Goal: Communication & Community: Answer question/provide support

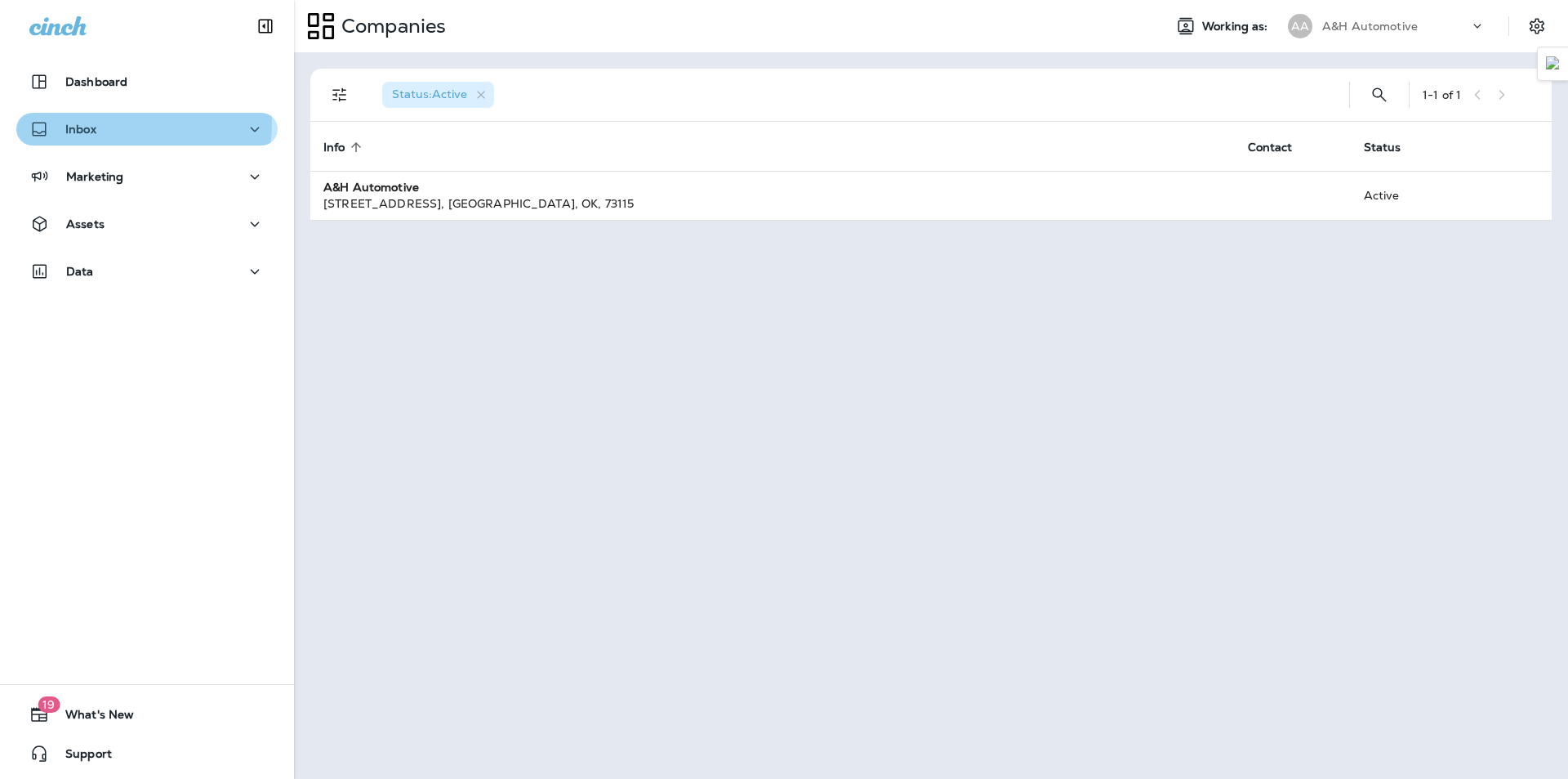
click at [92, 123] on p "Inbox" at bounding box center [81, 130] width 31 height 13
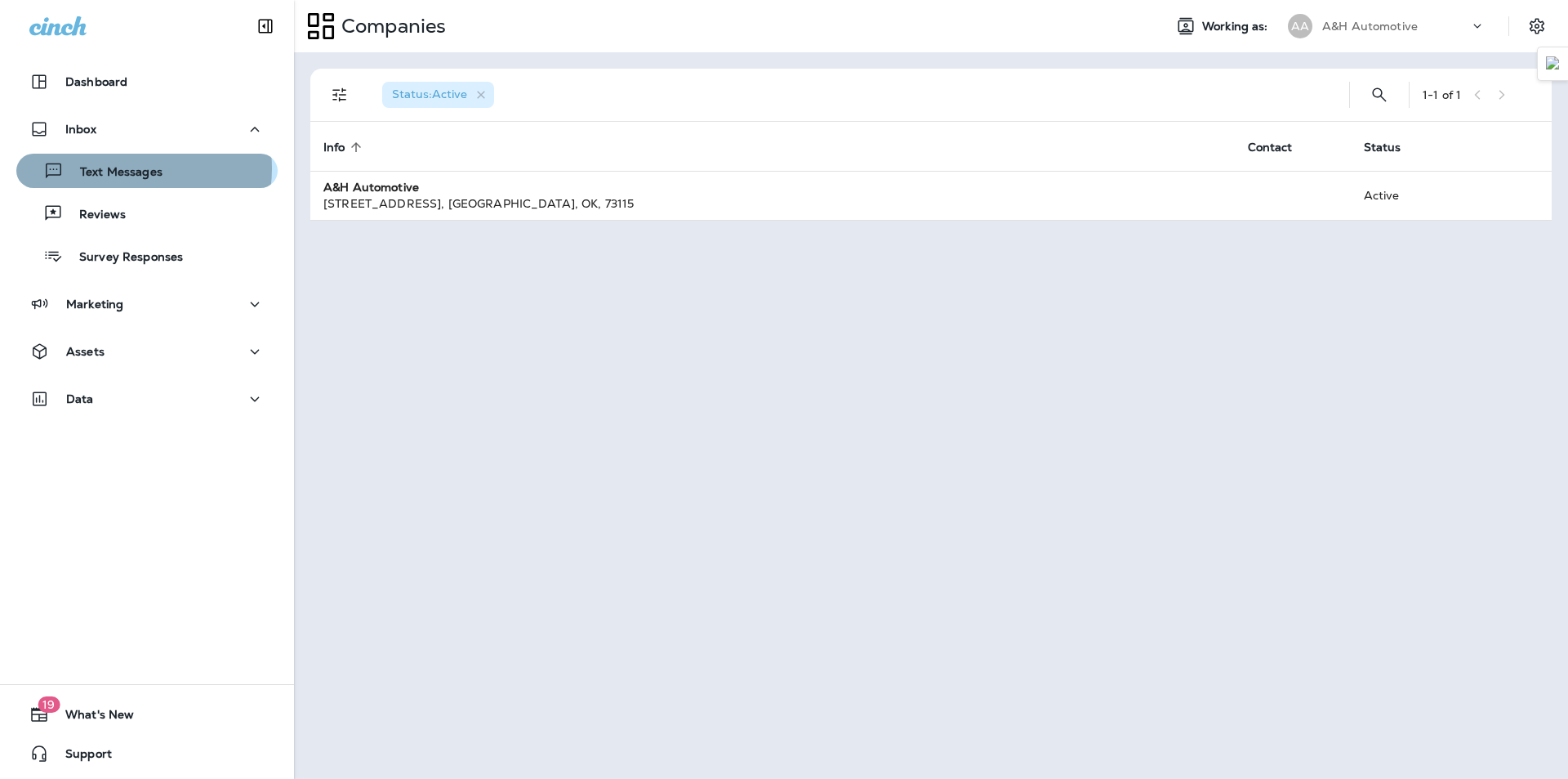
click at [126, 168] on p "Text Messages" at bounding box center [113, 172] width 99 height 16
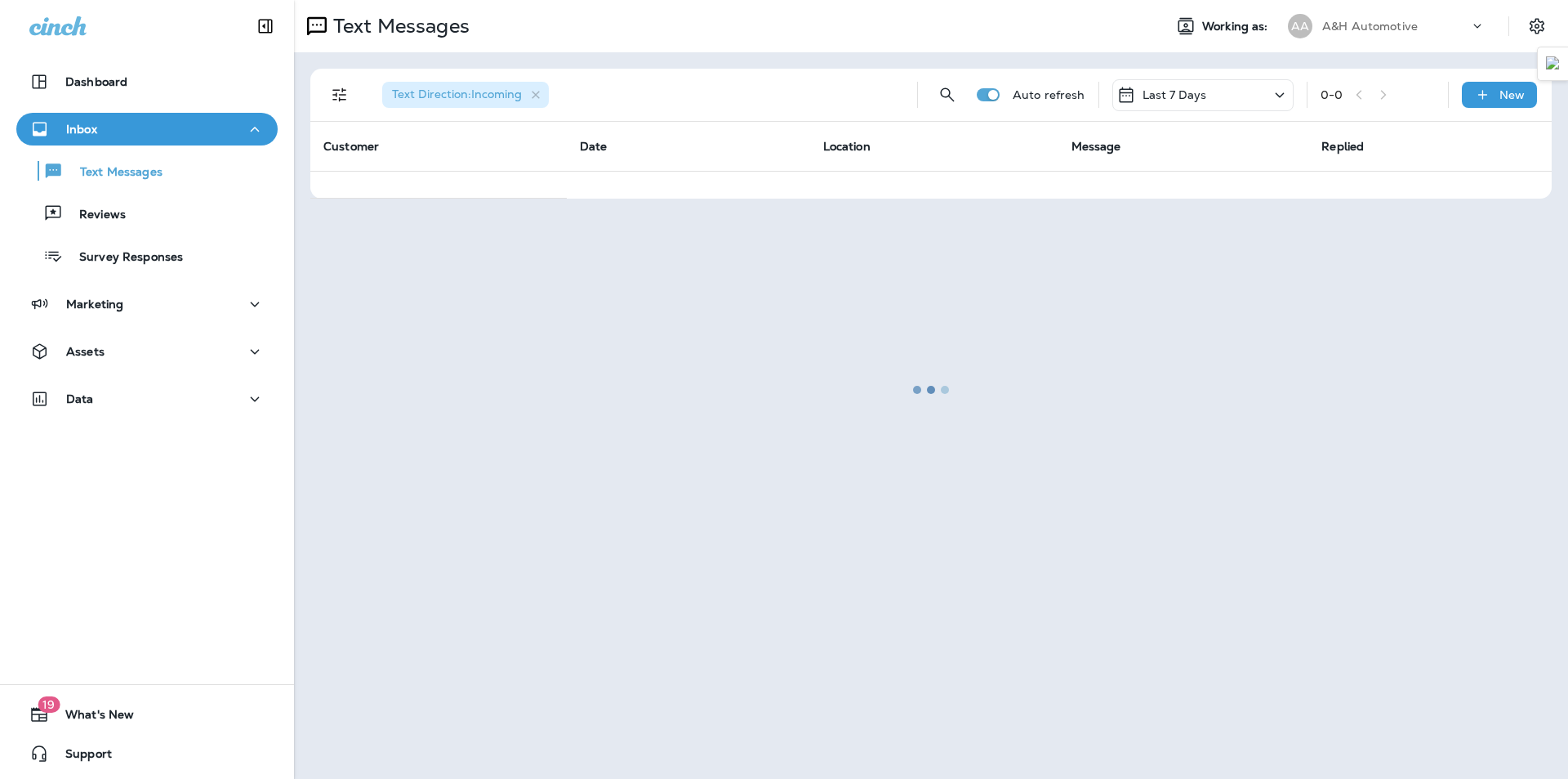
click at [551, 28] on div at bounding box center [930, 390] width 1271 height 776
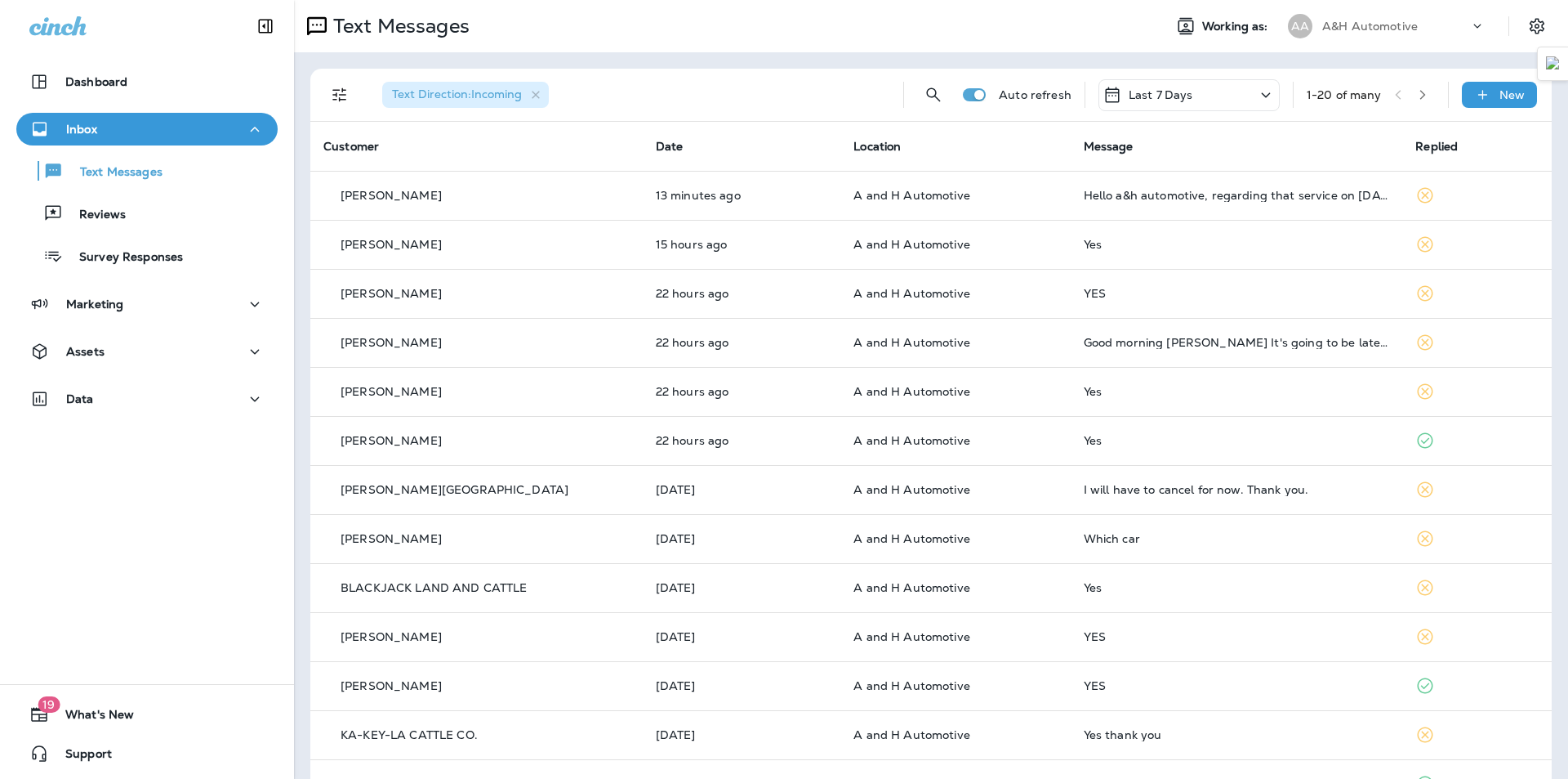
click at [726, 45] on div "Text Messages Working as: AA A&H Automotive" at bounding box center [930, 26] width 1274 height 52
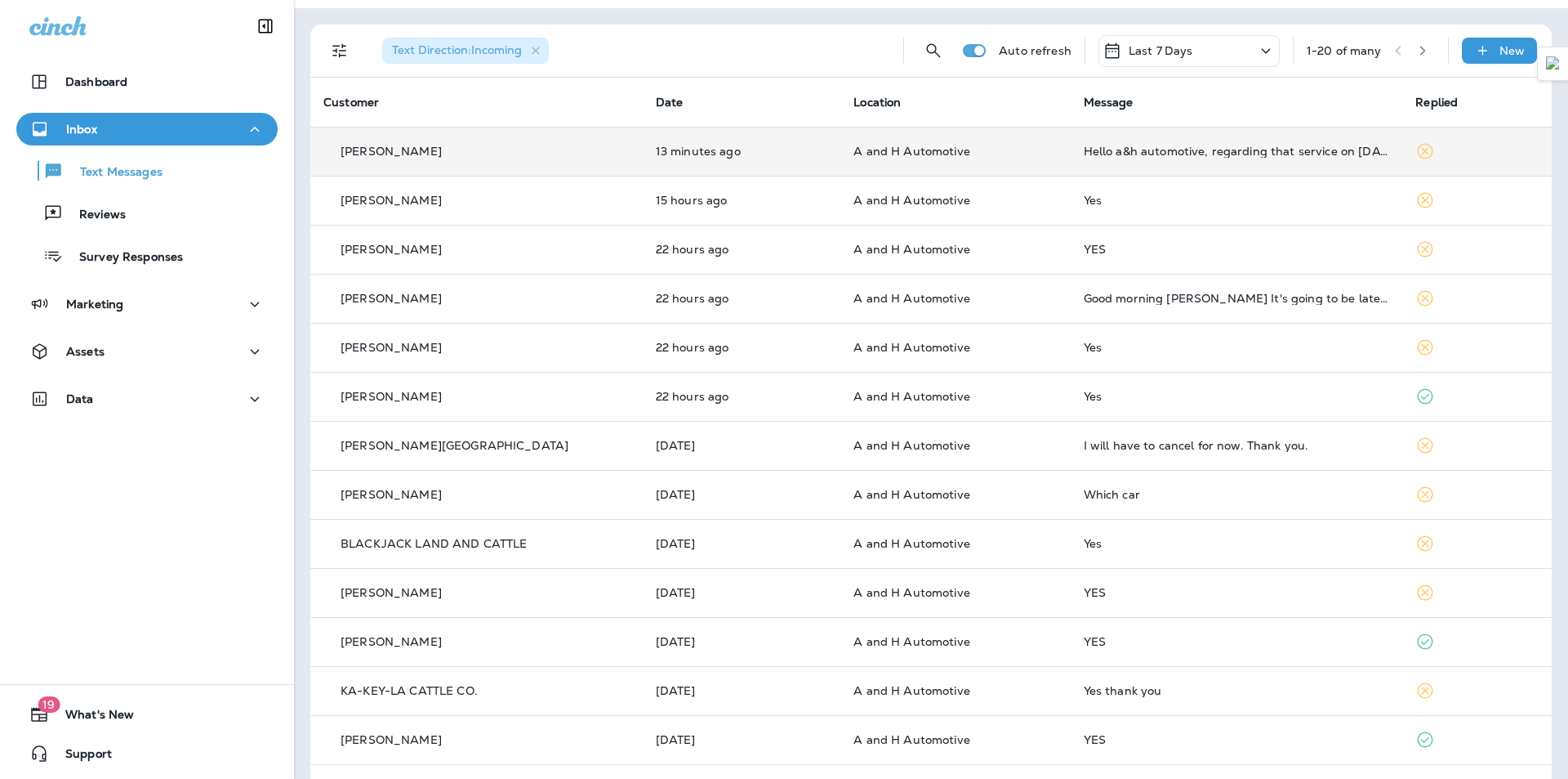
scroll to position [82, 0]
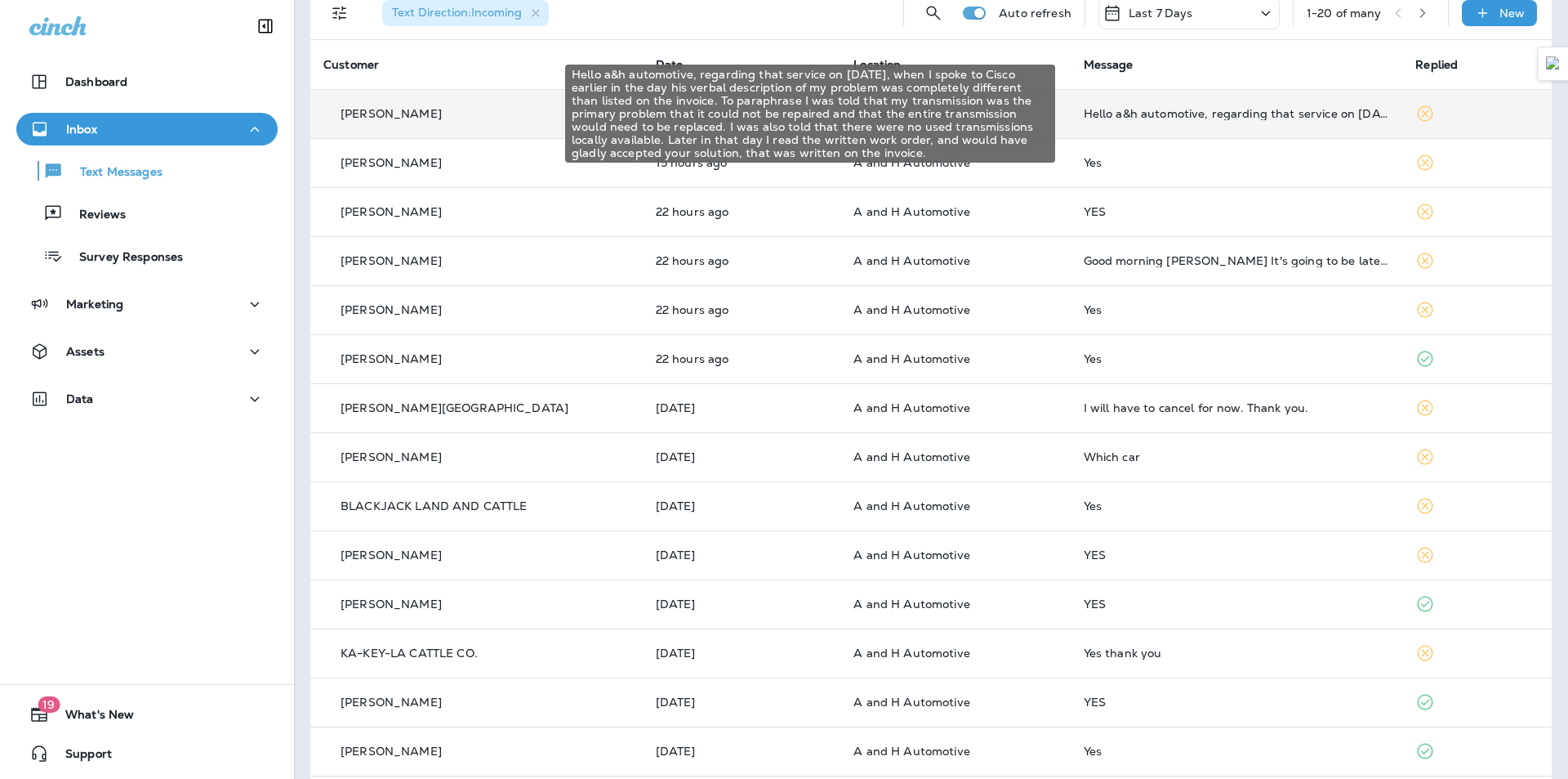
click at [1274, 116] on div "Hello a&h automotive, regarding that service on [DATE], when I spoke to Cisco e…" at bounding box center [1236, 114] width 306 height 13
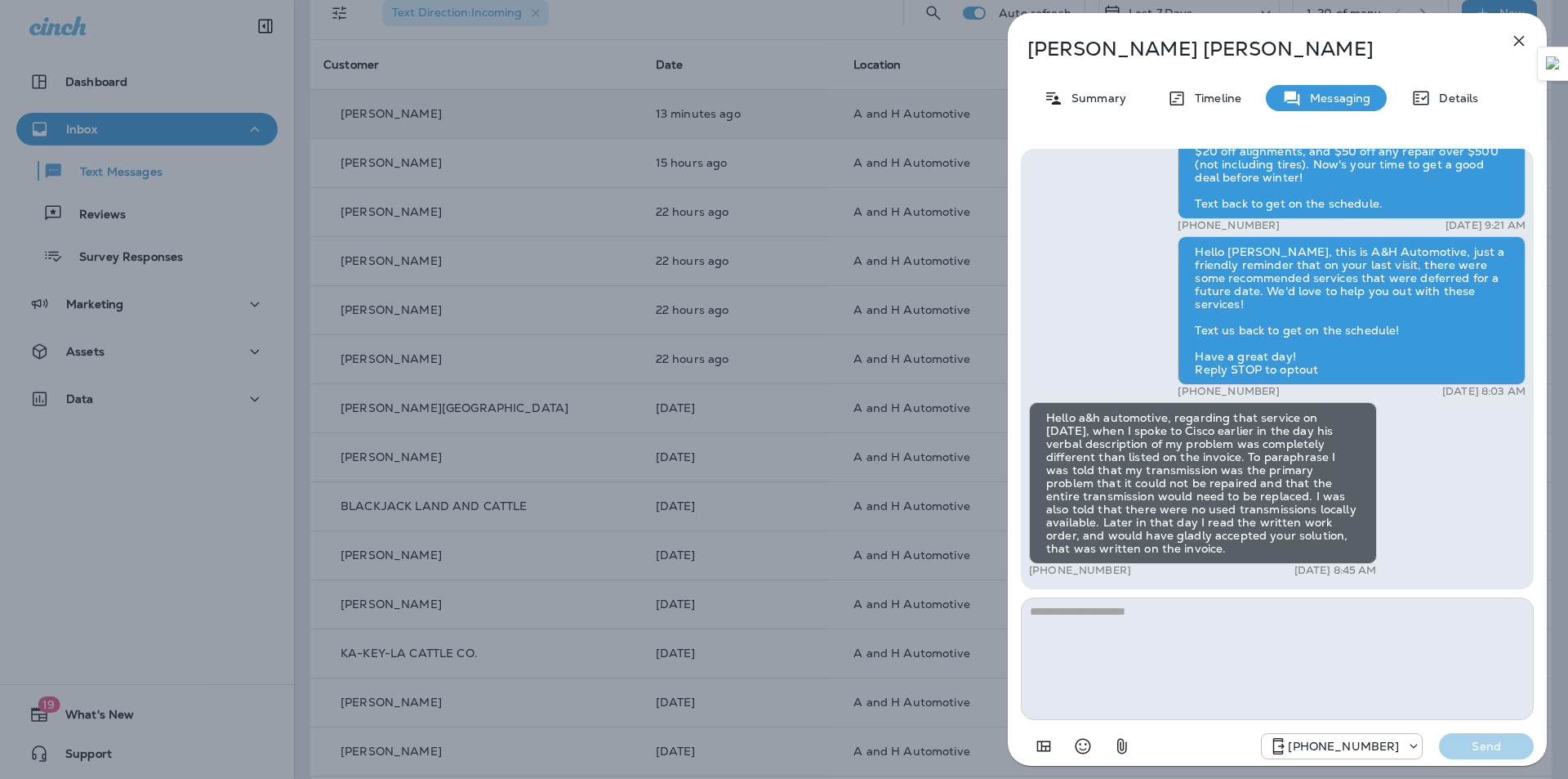
drag, startPoint x: 1089, startPoint y: 549, endPoint x: 1024, endPoint y: 410, distance: 153.4
click at [1024, 410] on div "Hello [PERSON_NAME], This is [PERSON_NAME] at A&H Automotive with a friendly re…" at bounding box center [1278, 369] width 513 height 441
click at [1101, 54] on p "[PERSON_NAME]" at bounding box center [1250, 50] width 446 height 23
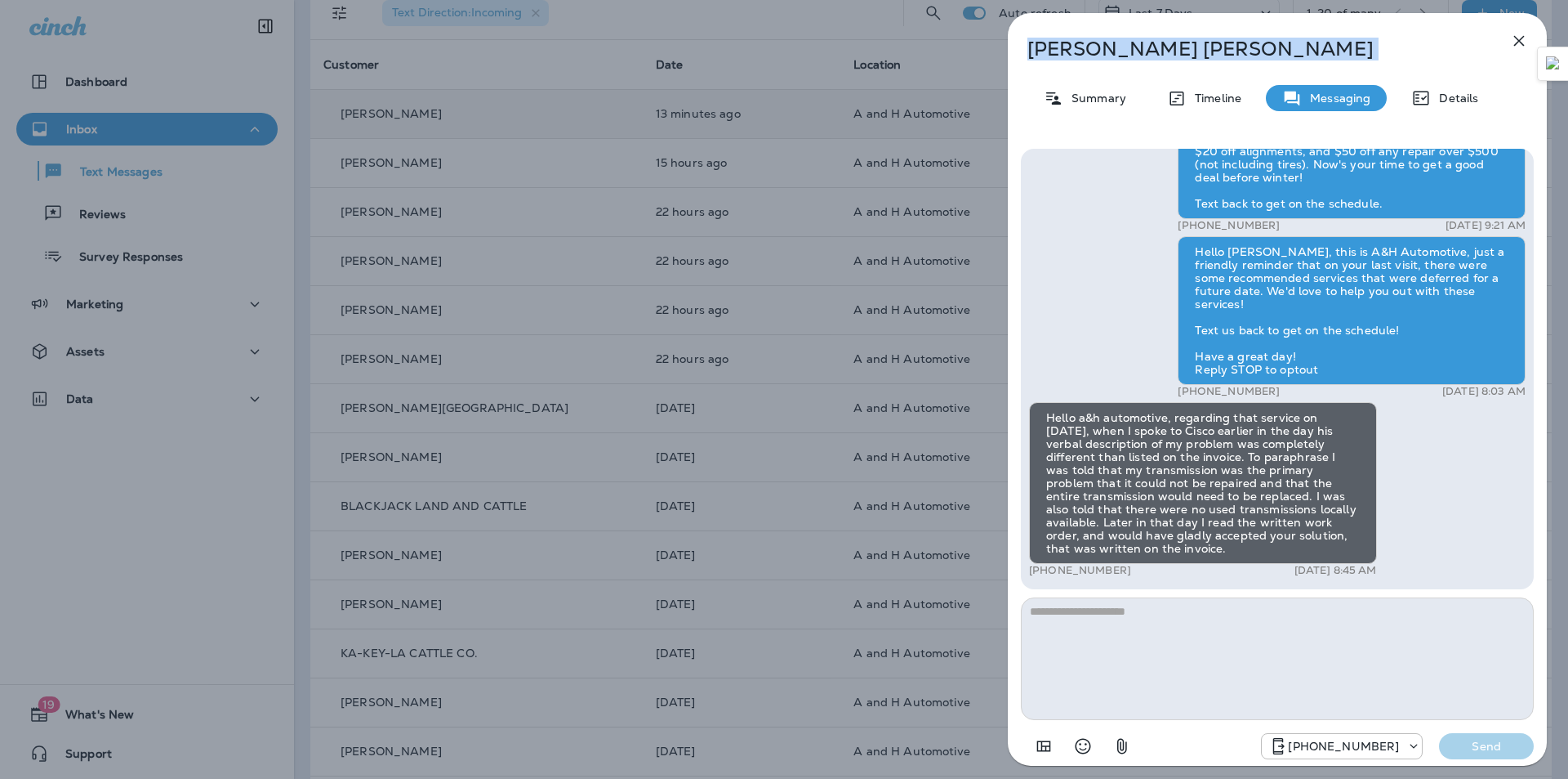
click at [1101, 54] on p "[PERSON_NAME]" at bounding box center [1250, 50] width 446 height 23
copy div "[PERSON_NAME]"
click at [699, 100] on div "[PERSON_NAME] Summary Timeline Messaging Details Hello [PERSON_NAME], This is […" at bounding box center [784, 390] width 1568 height 779
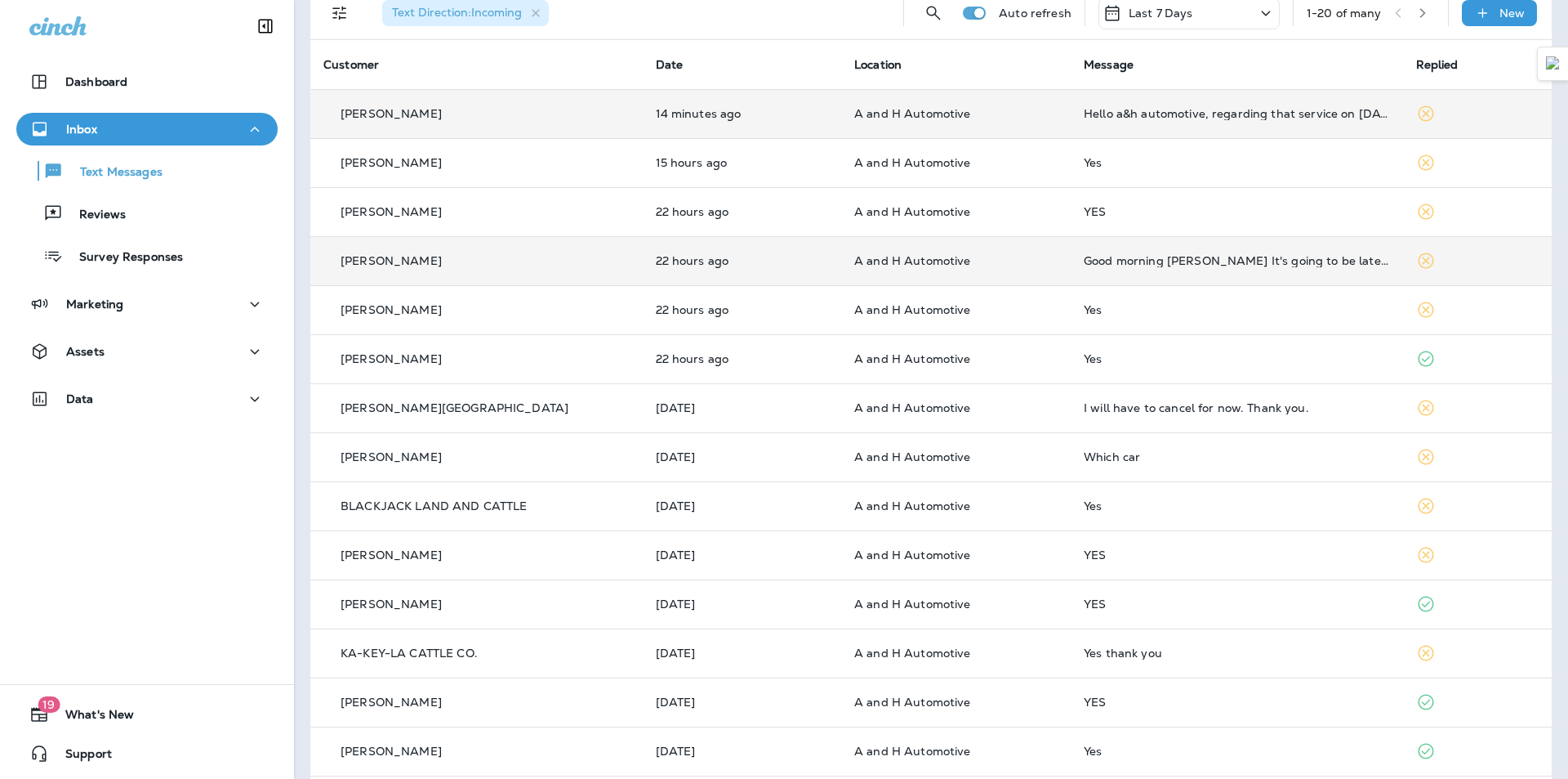
click at [1031, 250] on td "A and H Automotive" at bounding box center [956, 260] width 229 height 49
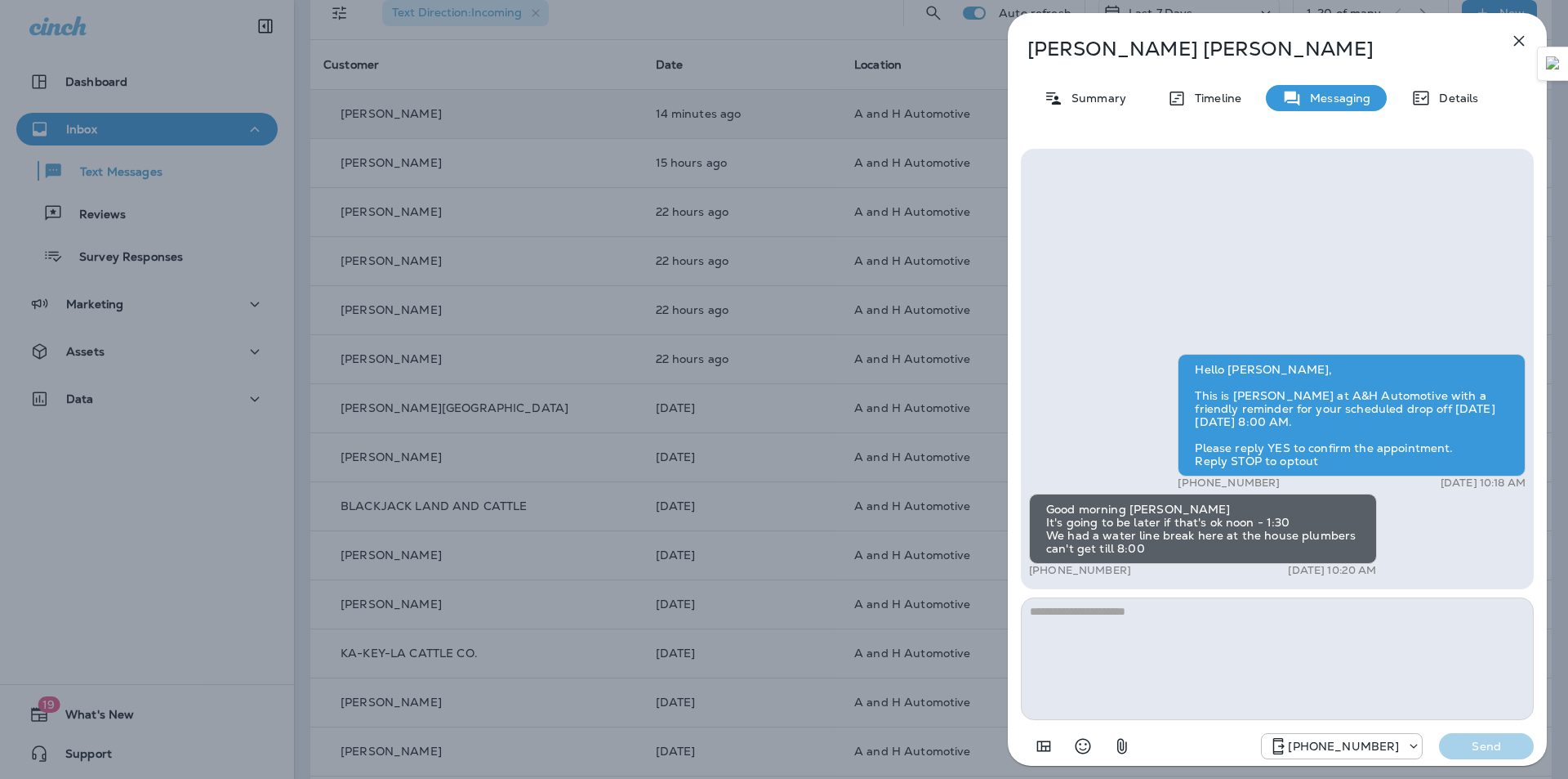
click at [1524, 50] on icon "button" at bounding box center [1519, 41] width 20 height 20
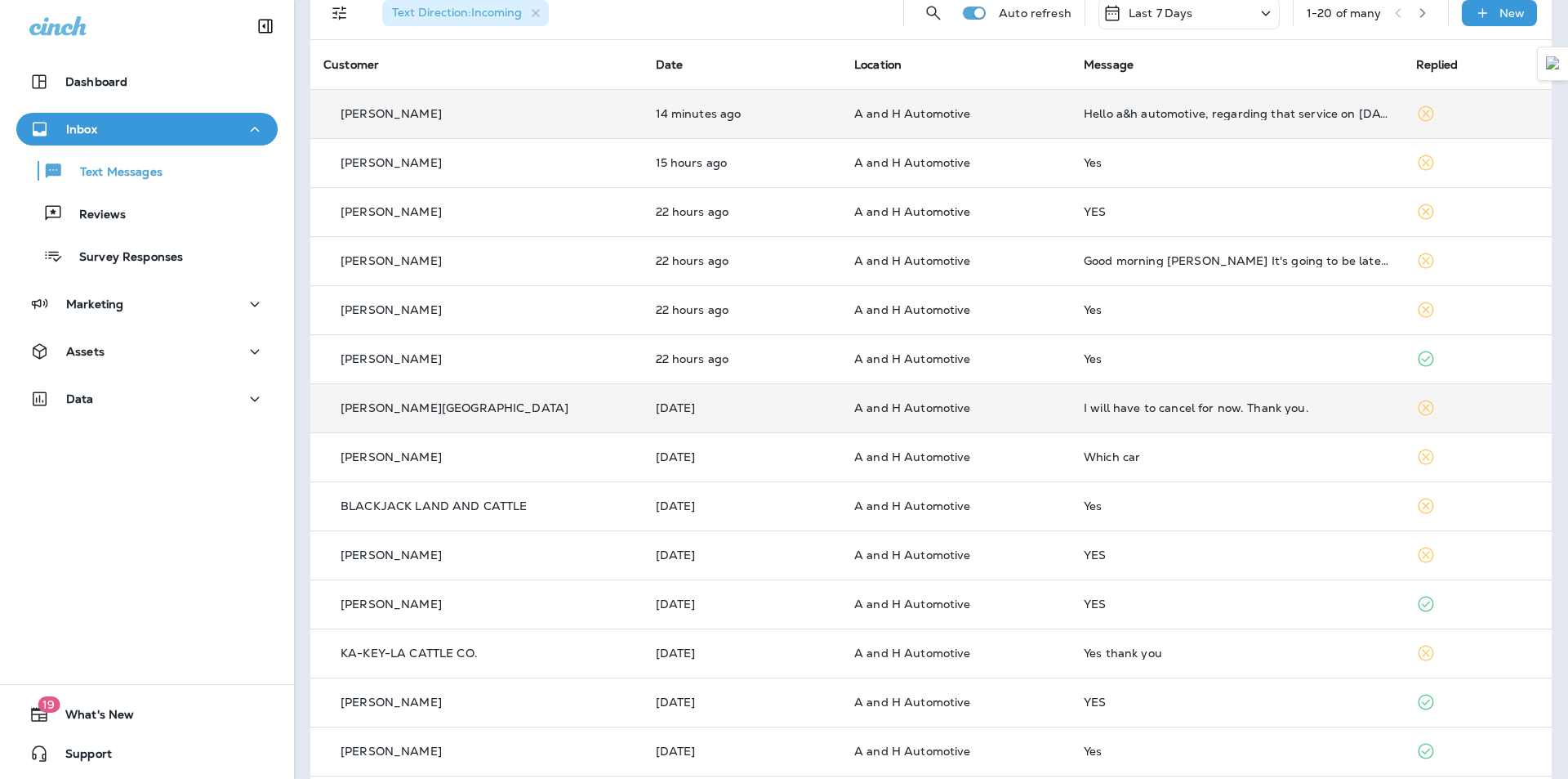
click at [1114, 400] on td "I will have to cancel for now. Thank you." at bounding box center [1236, 407] width 332 height 49
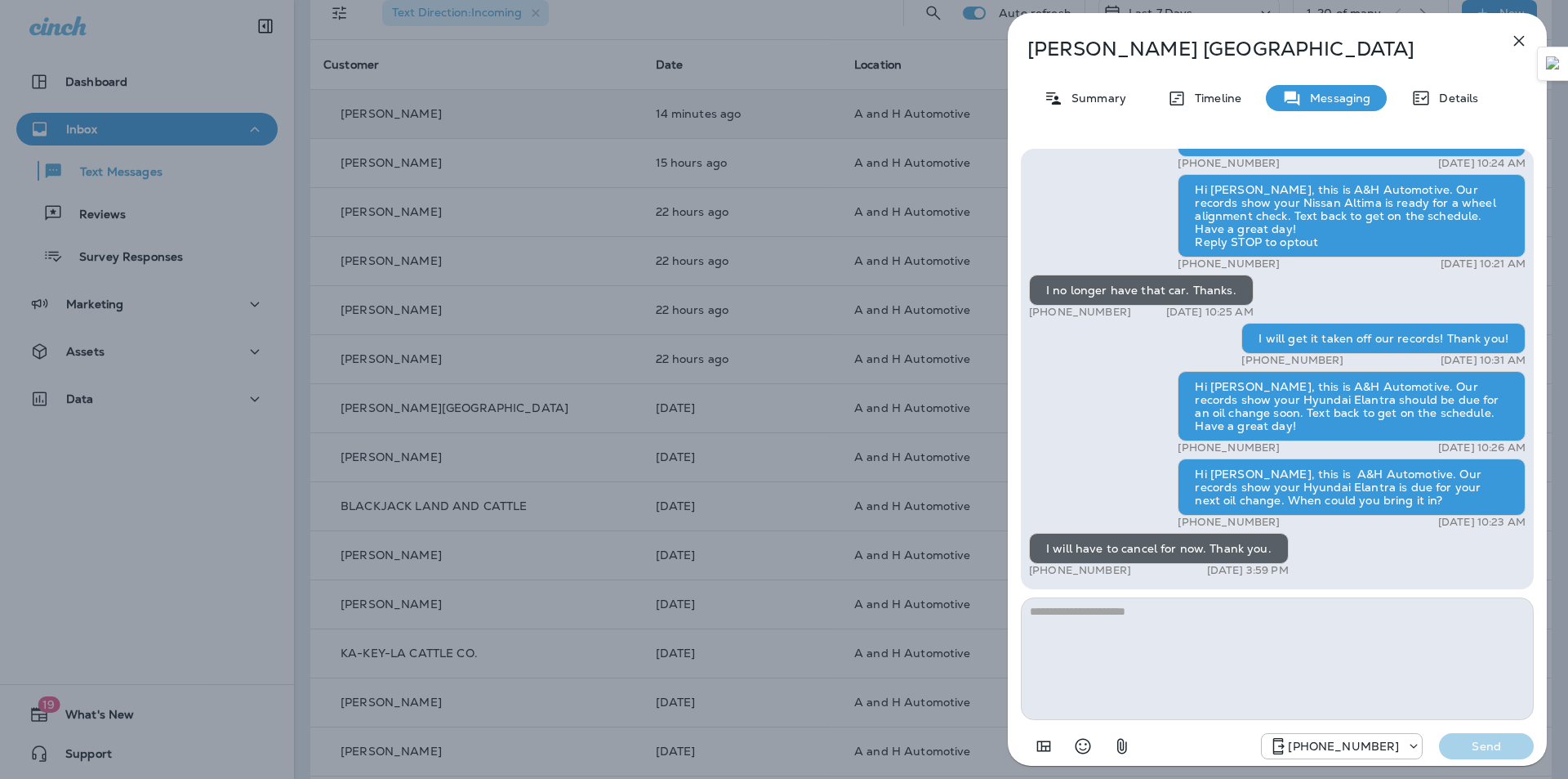
click at [1520, 45] on icon "button" at bounding box center [1519, 41] width 20 height 20
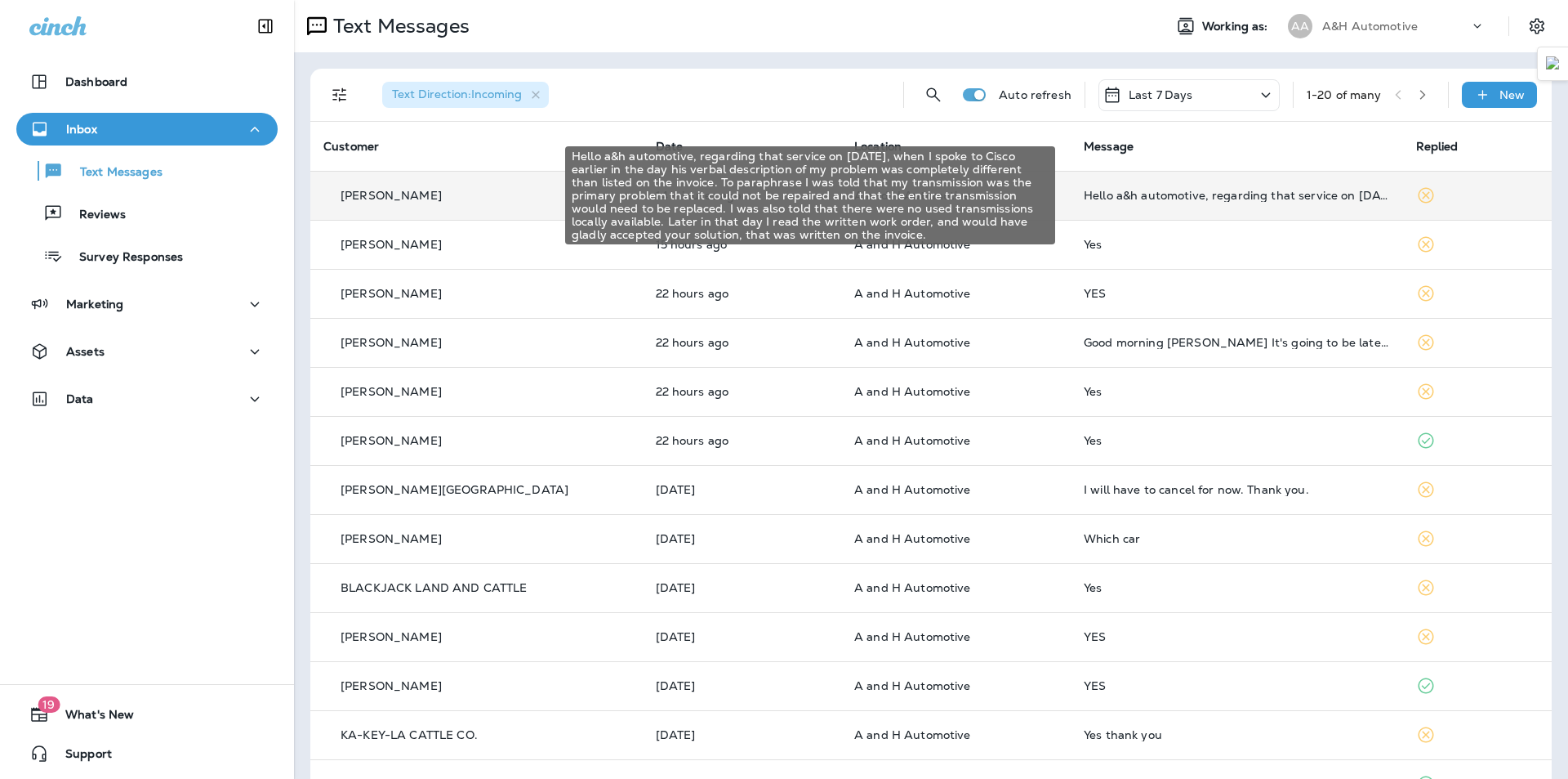
click at [1215, 194] on div "Hello a&h automotive, regarding that service on [DATE], when I spoke to Cisco e…" at bounding box center [1236, 196] width 306 height 13
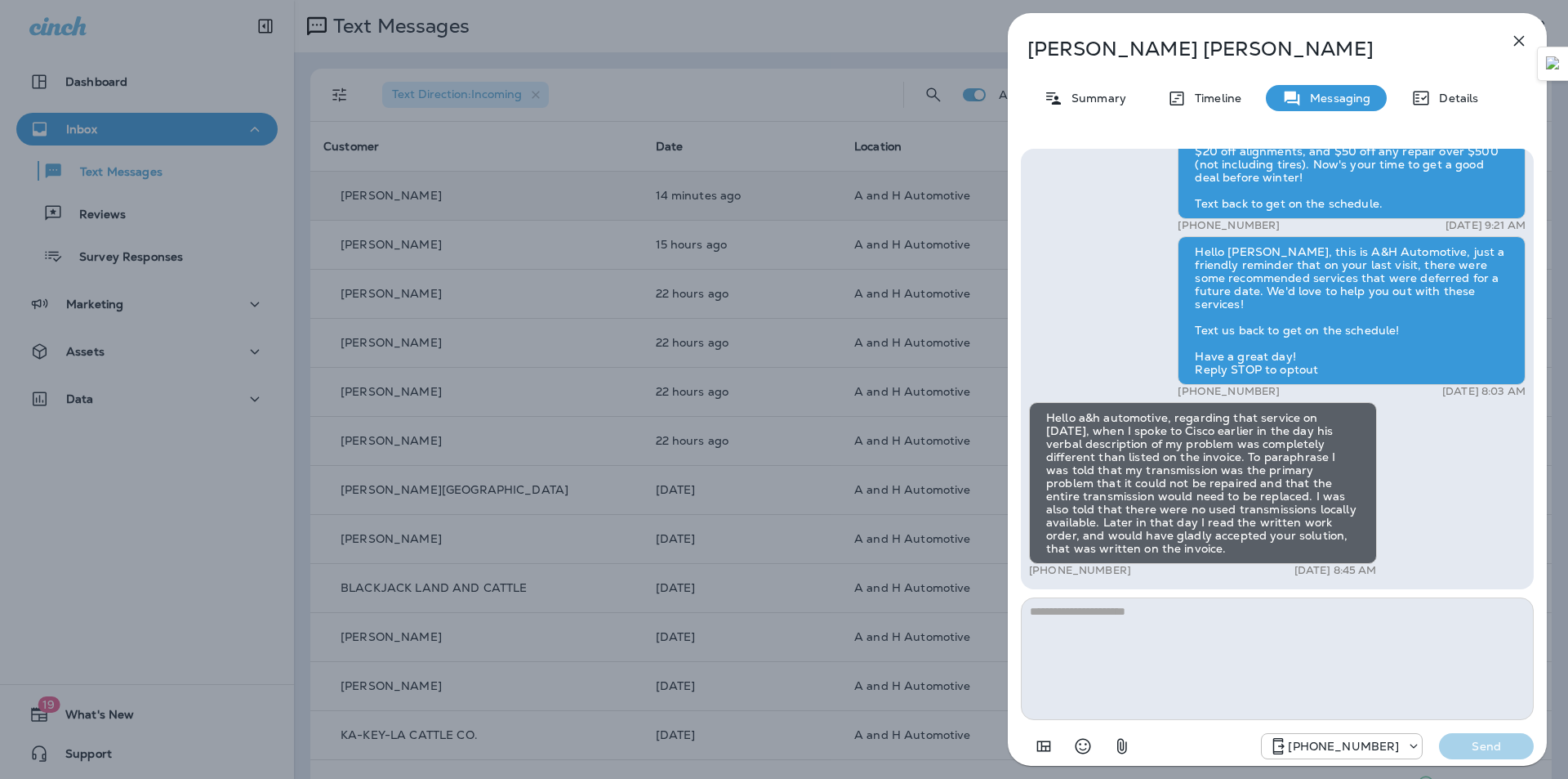
click at [1523, 40] on icon "button" at bounding box center [1519, 41] width 20 height 20
